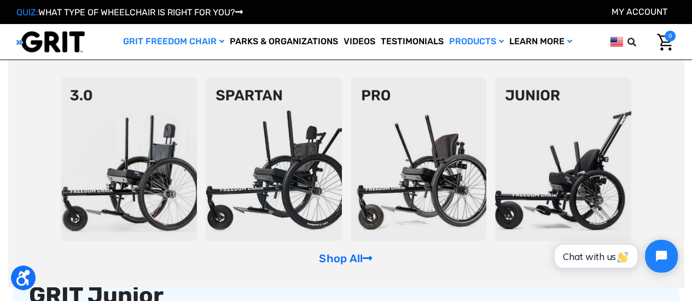
scroll to position [184, 0]
click at [603, 165] on img at bounding box center [563, 160] width 136 height 164
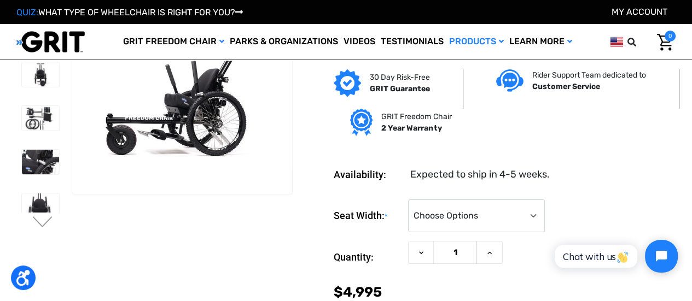
scroll to position [13, 0]
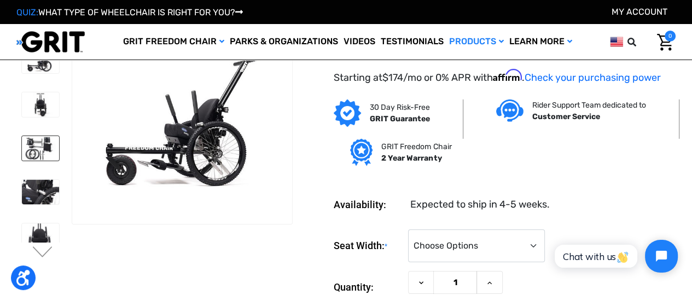
drag, startPoint x: 0, startPoint y: 0, endPoint x: 33, endPoint y: 136, distance: 139.7
click at [33, 136] on img at bounding box center [40, 148] width 37 height 25
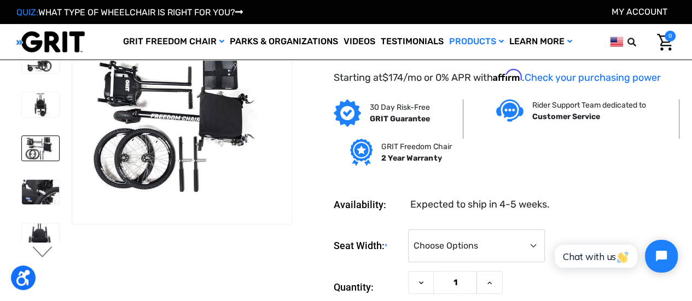
click at [38, 253] on button "Next" at bounding box center [42, 253] width 23 height 13
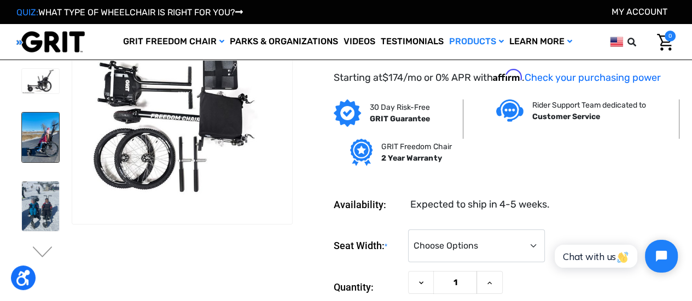
click at [27, 121] on img at bounding box center [40, 138] width 37 height 50
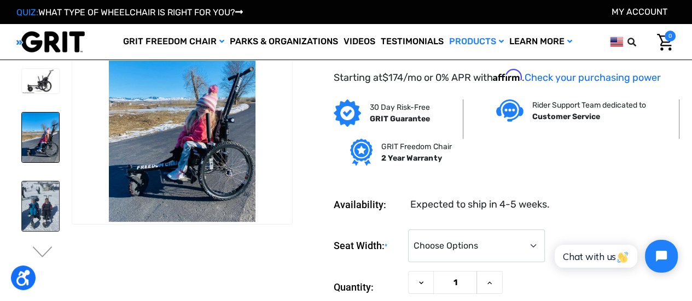
click at [27, 182] on img at bounding box center [40, 207] width 37 height 50
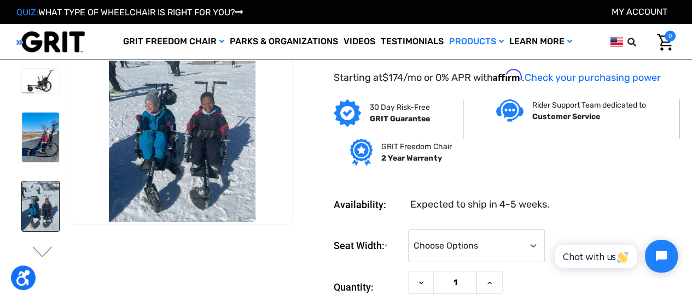
click at [34, 250] on img at bounding box center [40, 275] width 37 height 50
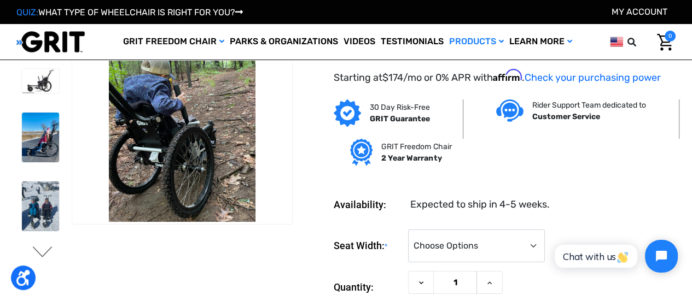
click at [48, 252] on button "Next" at bounding box center [42, 253] width 23 height 13
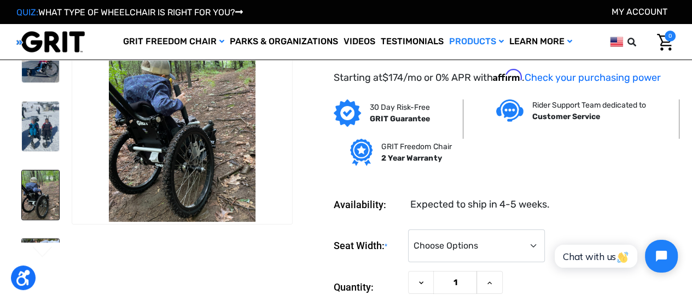
click at [44, 239] on img at bounding box center [40, 257] width 37 height 37
